Goal: Transaction & Acquisition: Purchase product/service

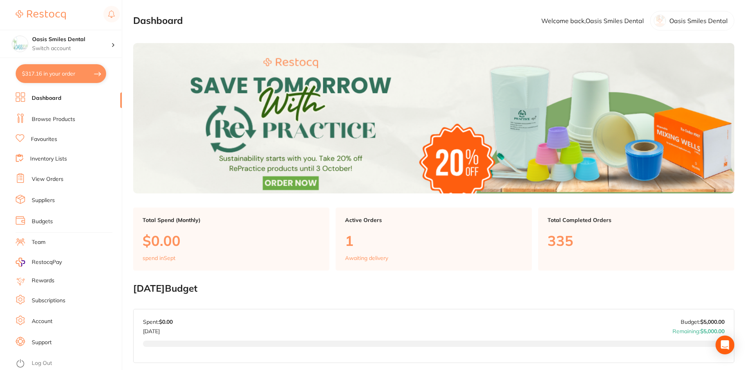
click at [40, 72] on button "$317.16 in your order" at bounding box center [61, 73] width 90 height 19
checkbox input "true"
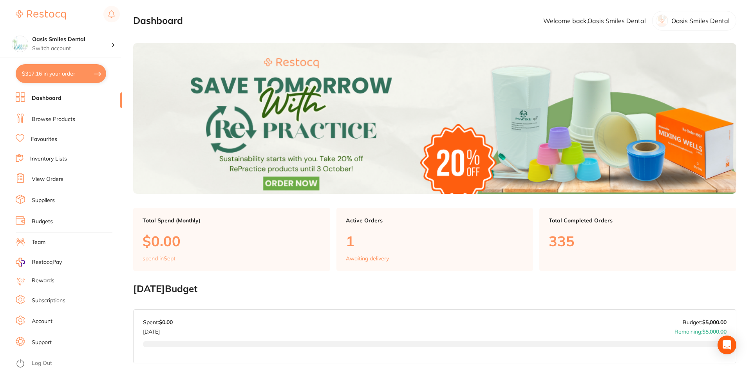
checkbox input "true"
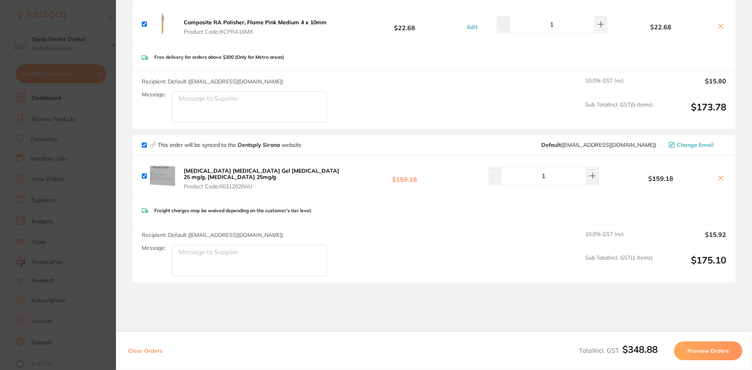
scroll to position [279, 0]
